Goal: Navigation & Orientation: Find specific page/section

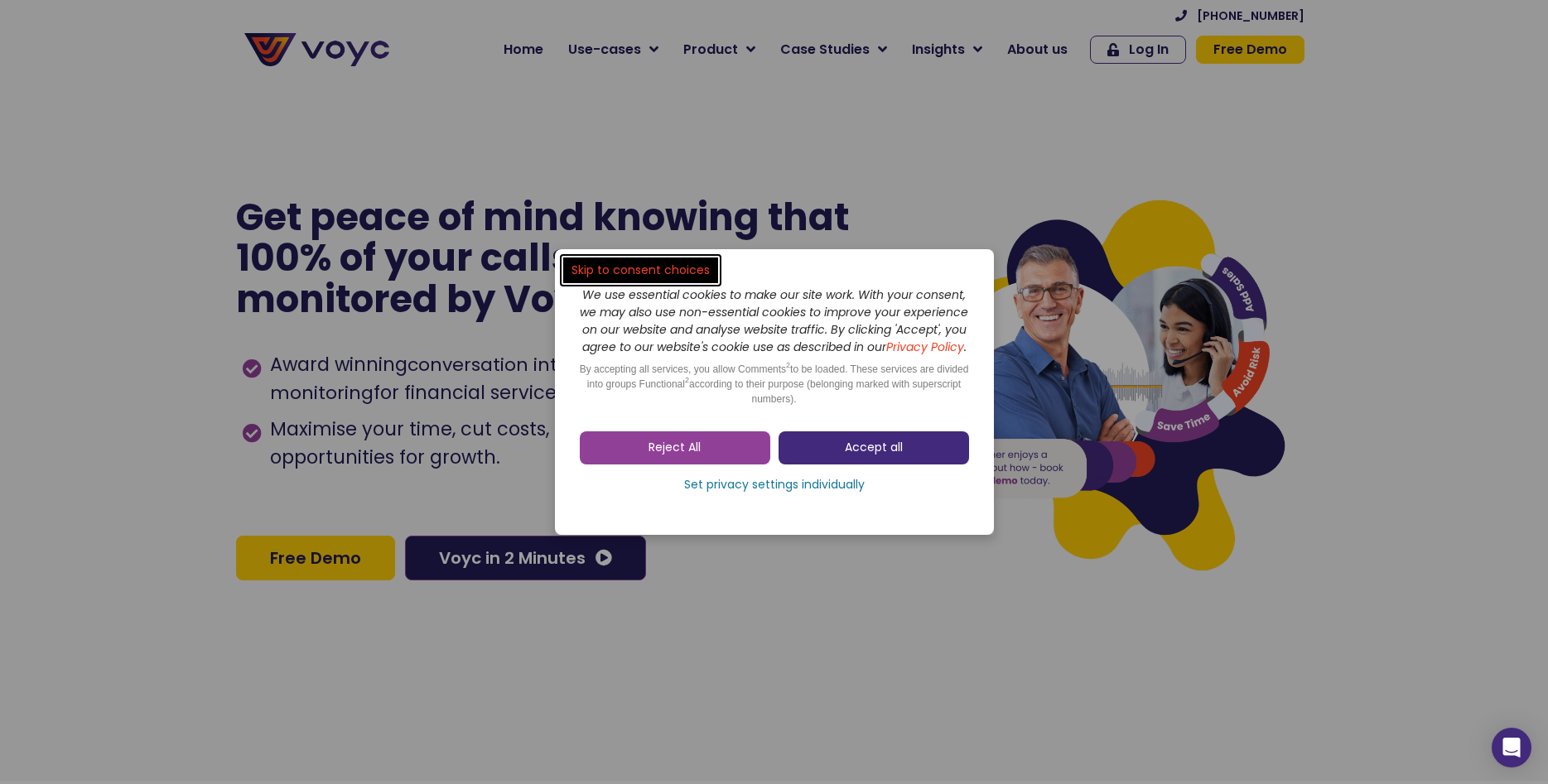
click at [867, 456] on span "Accept all" at bounding box center [873, 448] width 58 height 17
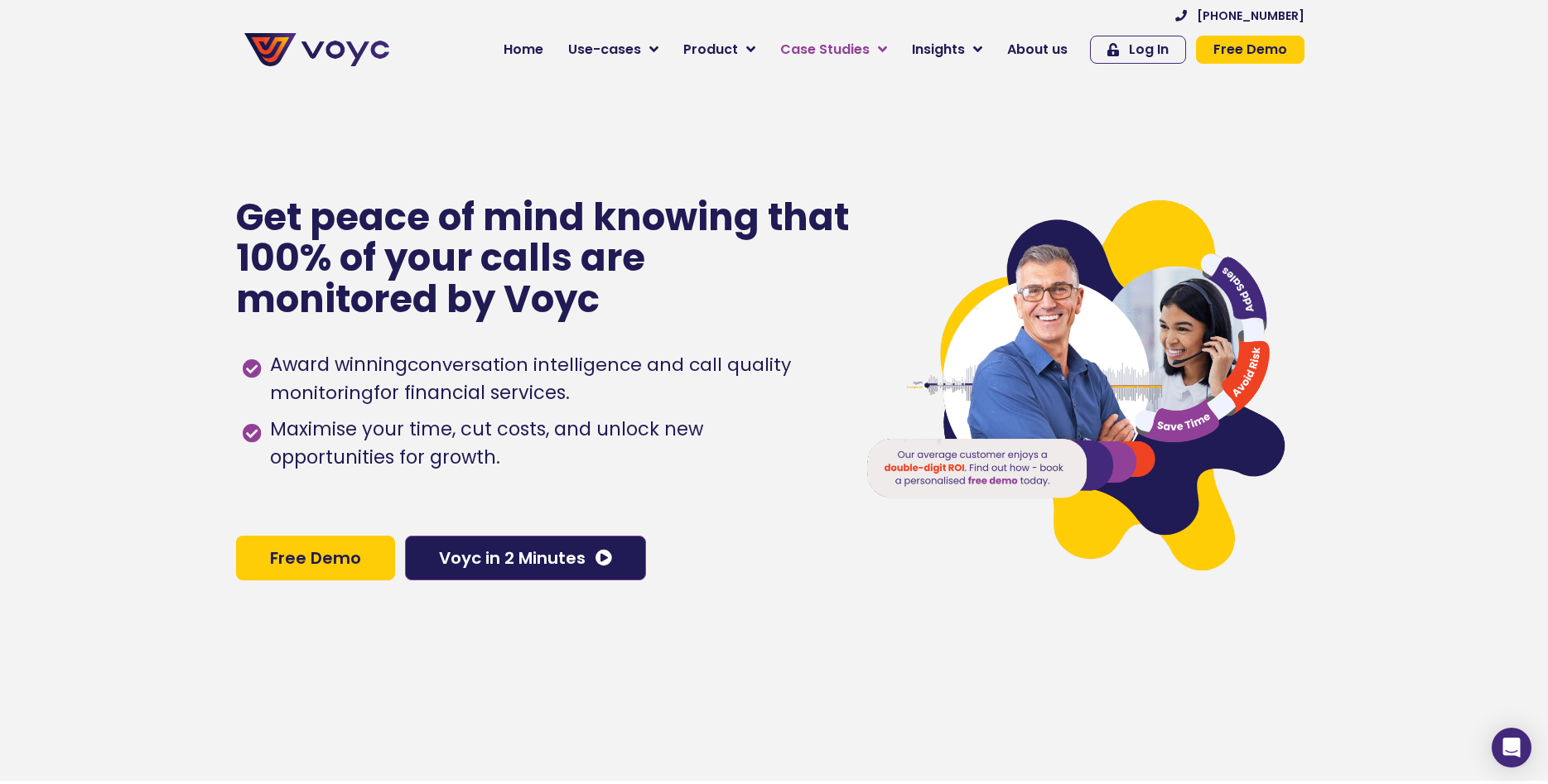
click at [823, 45] on span "Case Studies" at bounding box center [824, 49] width 90 height 20
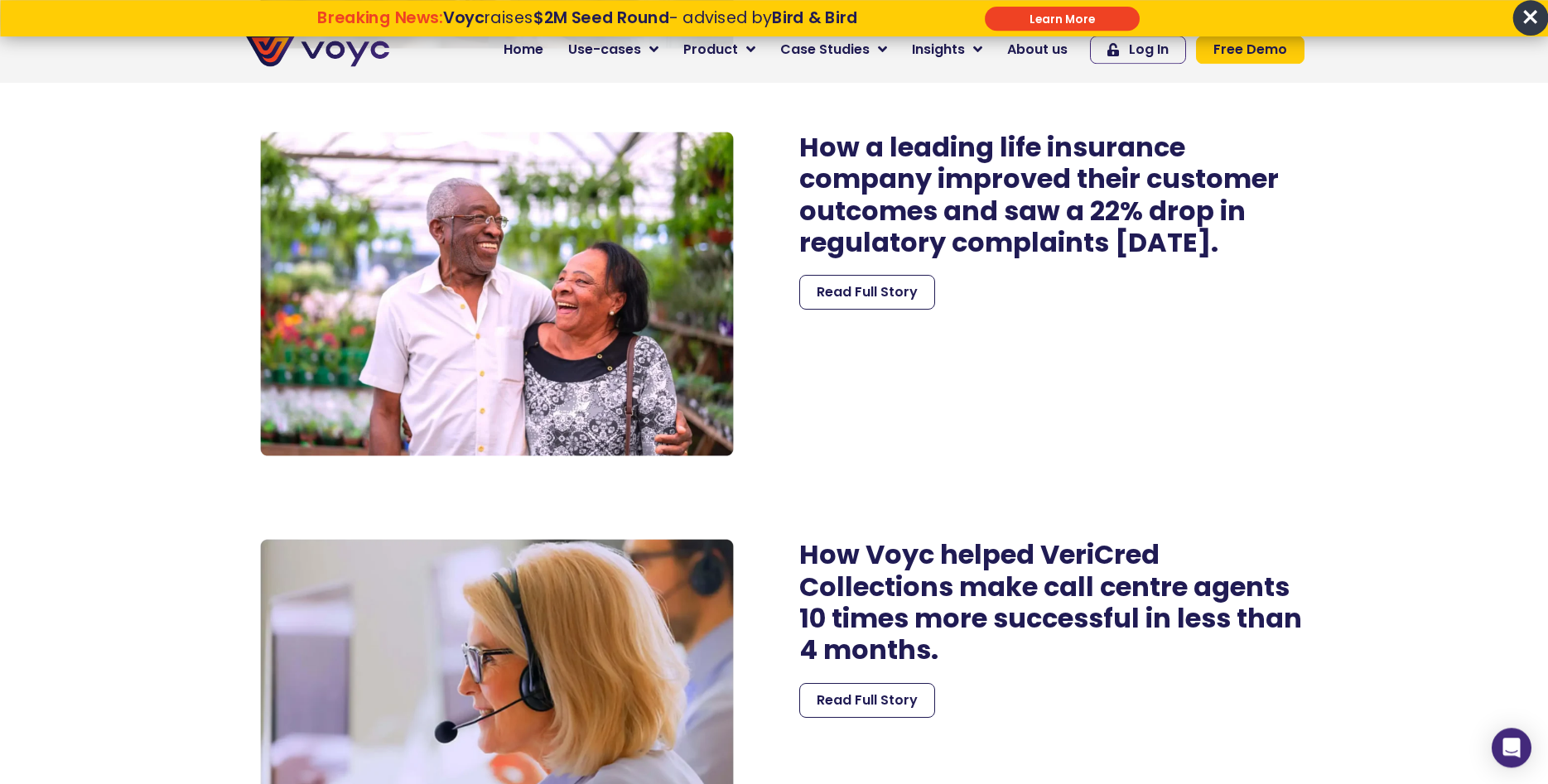
scroll to position [4981, 0]
